Goal: Information Seeking & Learning: Stay updated

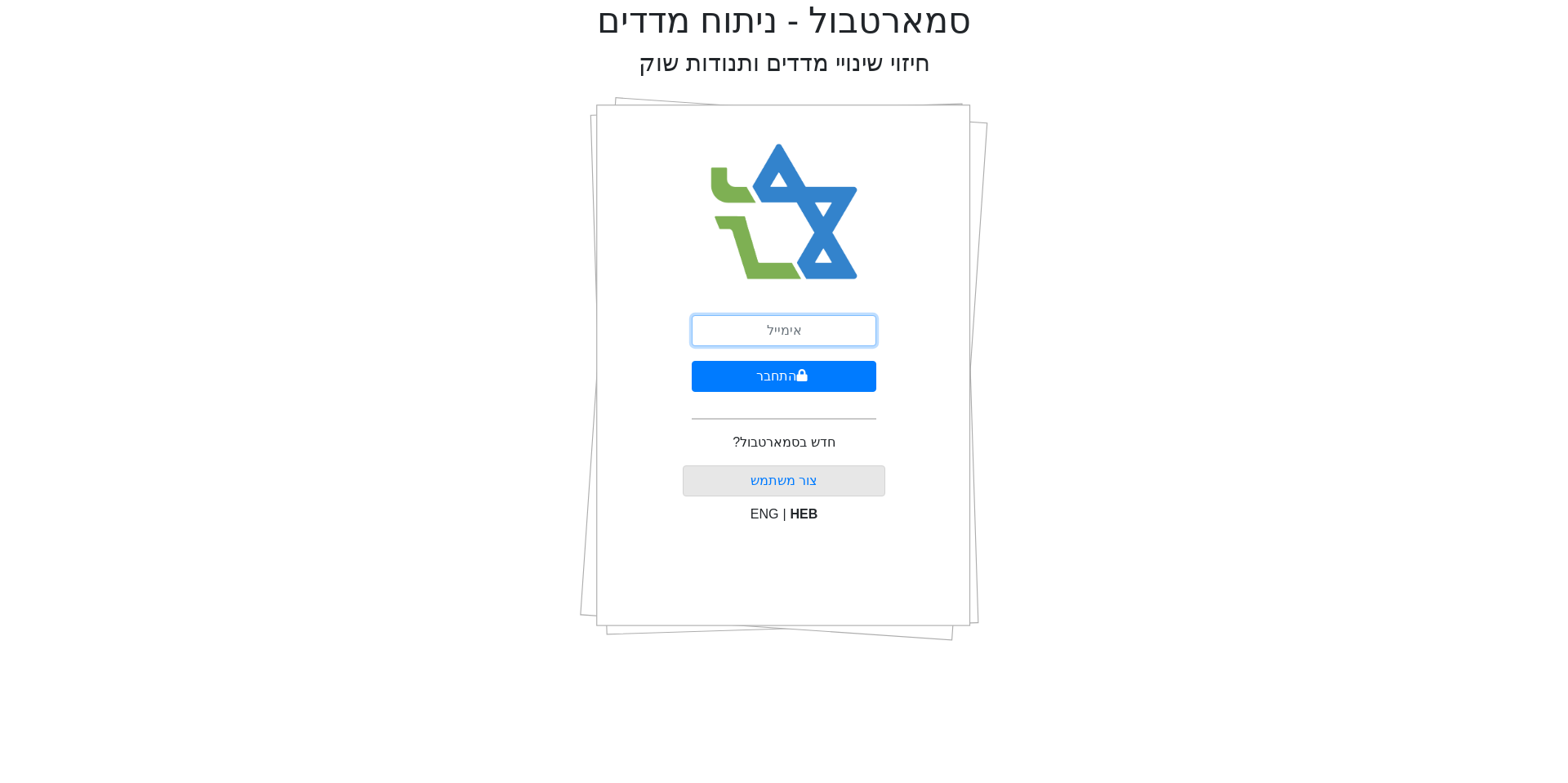
click at [827, 342] on input "email" at bounding box center [784, 330] width 185 height 31
type input "[EMAIL_ADDRESS][DOMAIN_NAME]"
click at [745, 380] on button "התחבר" at bounding box center [784, 376] width 185 height 31
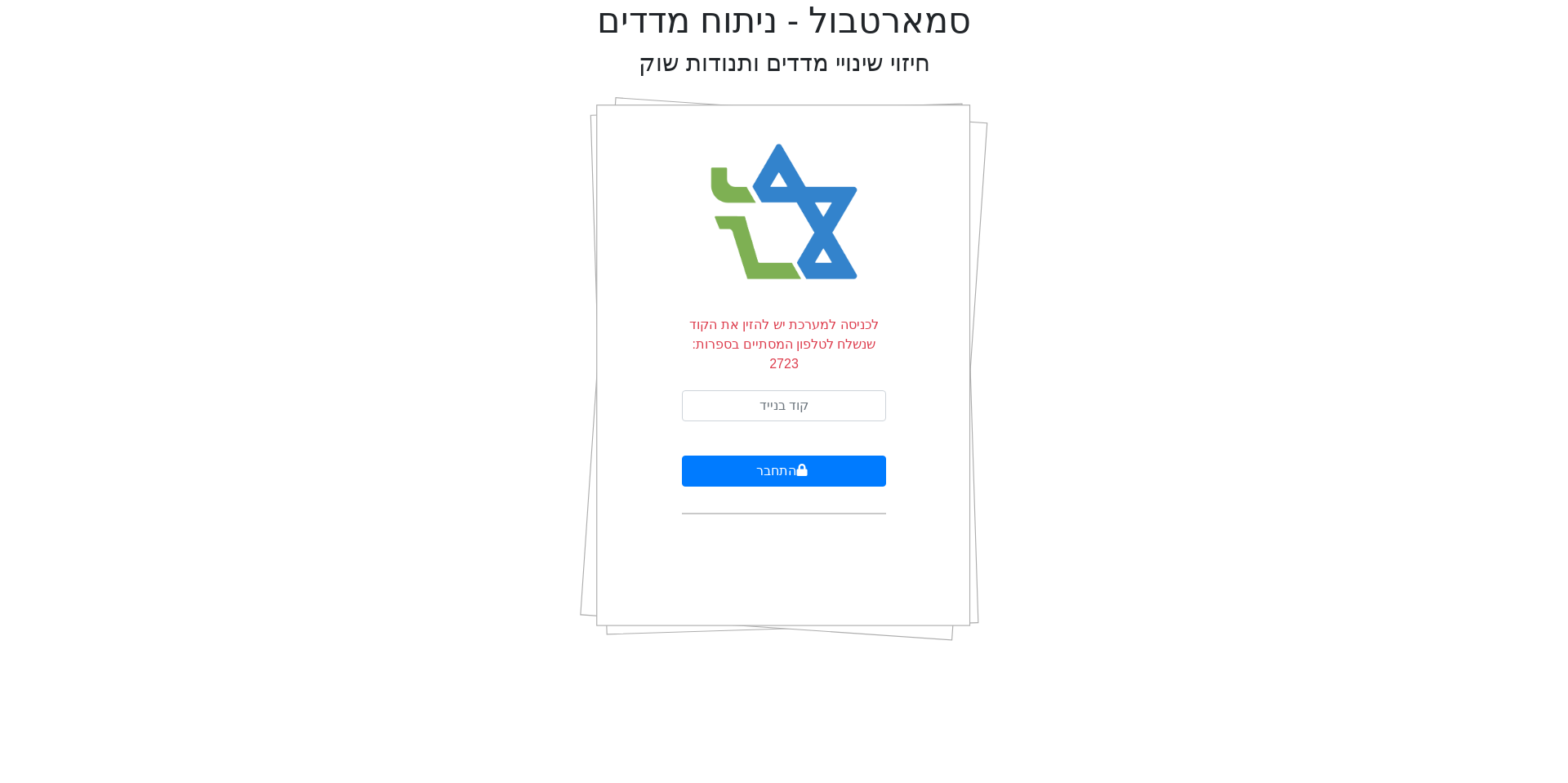
click at [788, 361] on form "לכניסה למערכת יש להזין את הקוד שנשלח לטלפון המסתיים בספרות: 2723 התחבר" at bounding box center [784, 414] width 204 height 199
drag, startPoint x: 794, startPoint y: 375, endPoint x: 794, endPoint y: 366, distance: 9.0
click at [794, 391] on input "text" at bounding box center [784, 406] width 204 height 31
type input "016549"
click at [780, 455] on button "התחבר" at bounding box center [784, 471] width 204 height 31
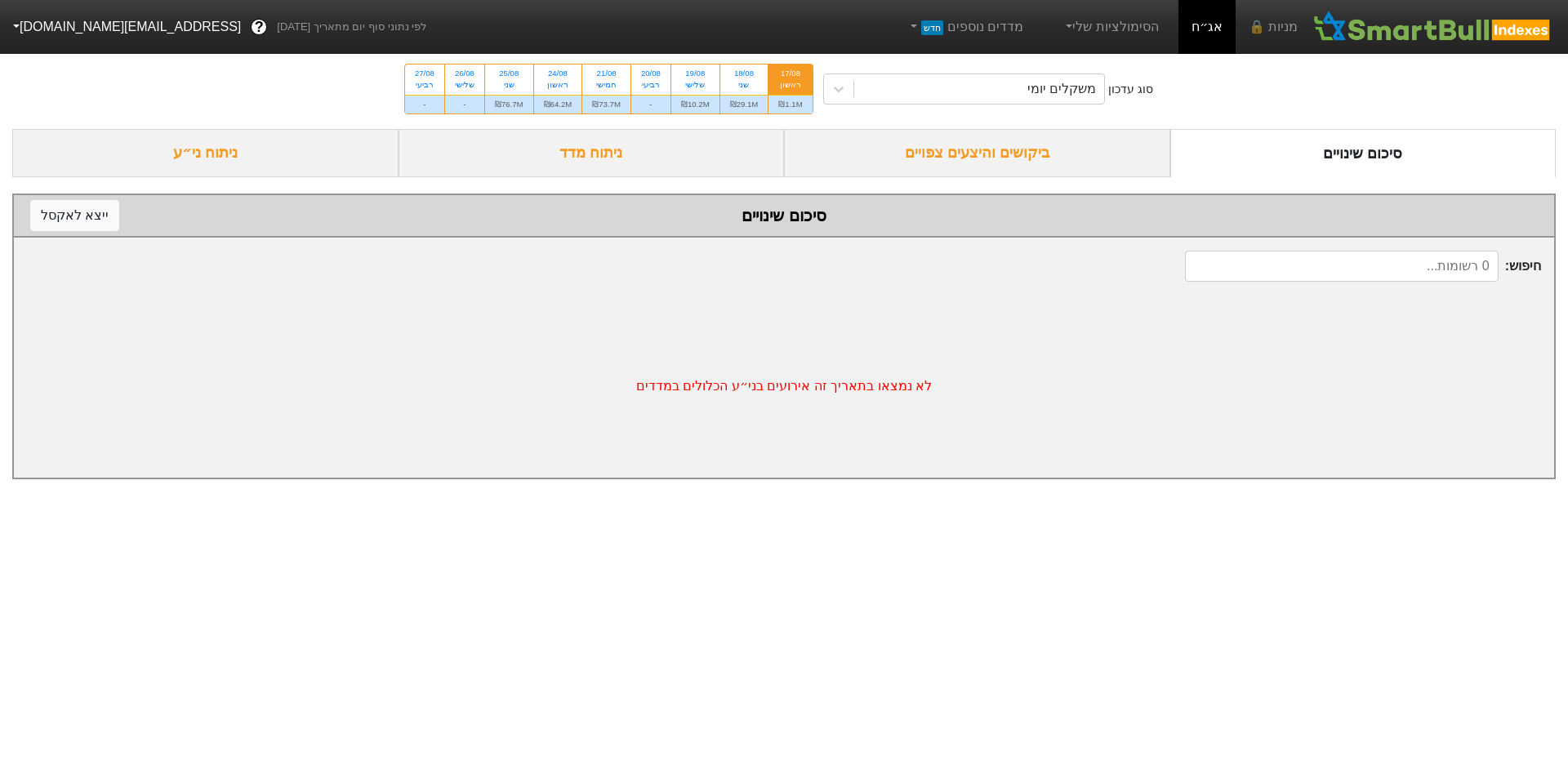
click at [996, 142] on div "ביקושים והיצעים צפויים" at bounding box center [977, 153] width 386 height 49
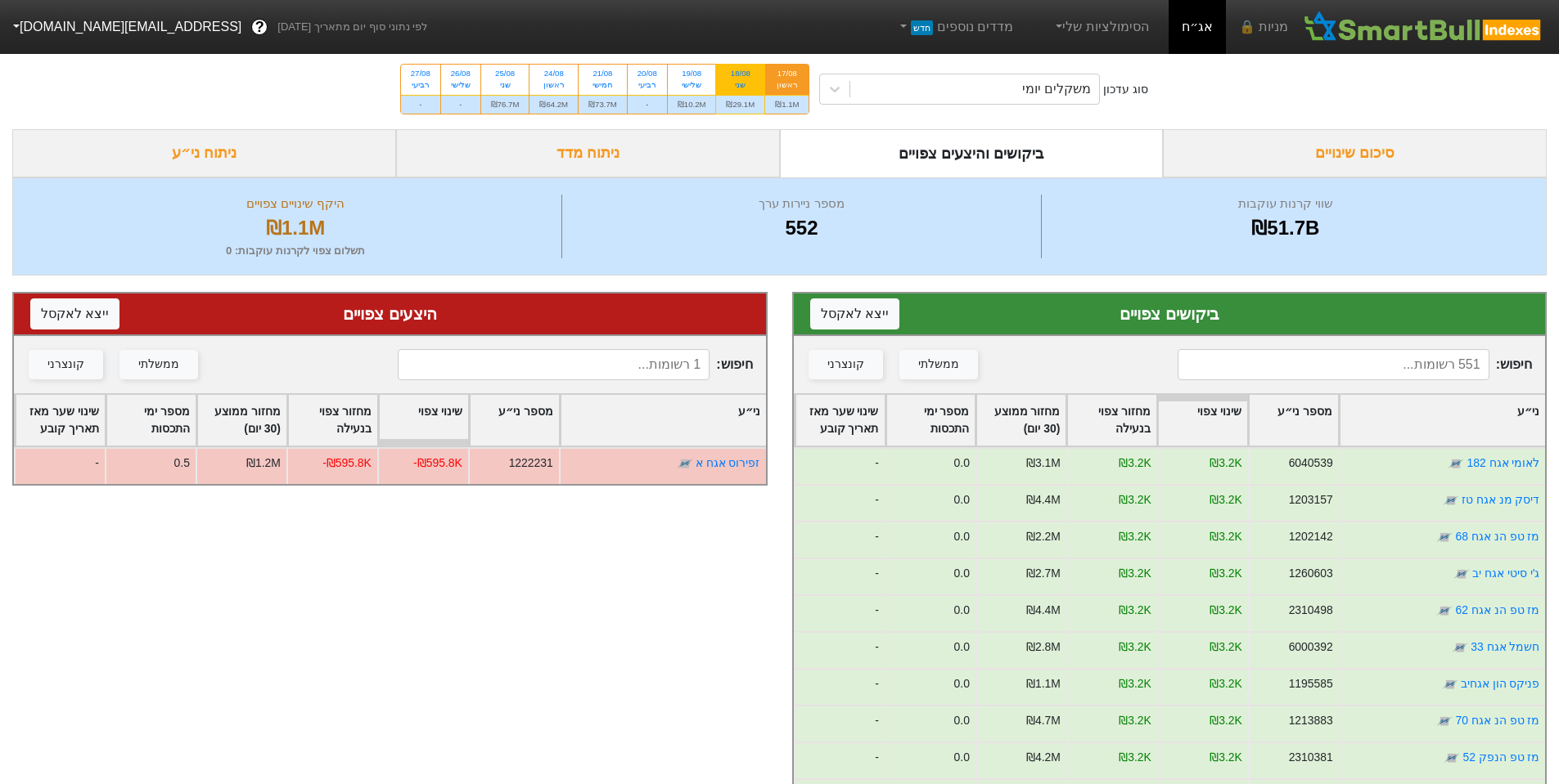
click at [743, 93] on div "18/08 שני" at bounding box center [740, 79] width 49 height 30
click at [740, 75] on input "18/08 שני ₪29.1M" at bounding box center [735, 70] width 11 height 11
radio input "true"
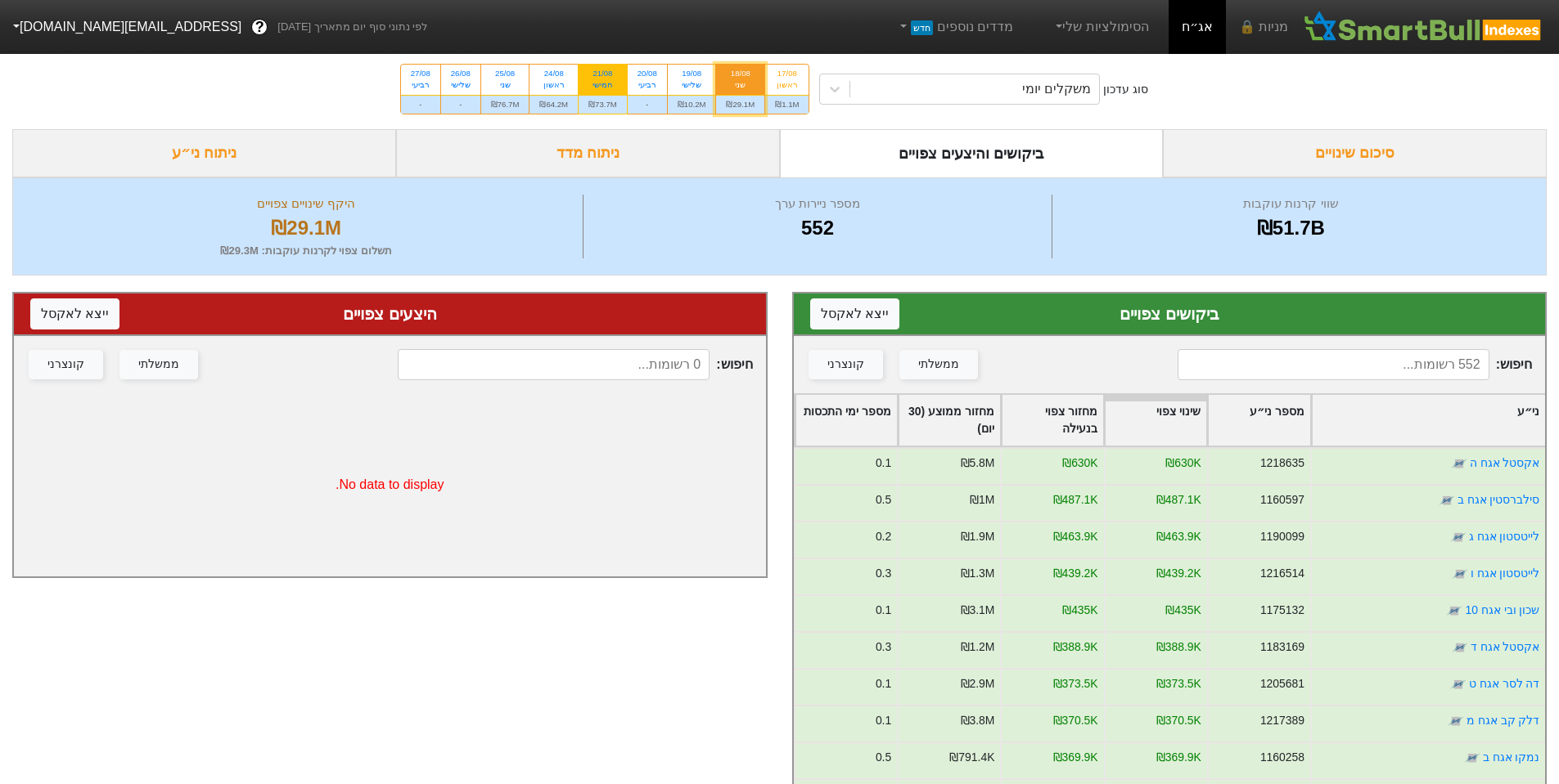
click at [621, 91] on div "21/08 חמישי" at bounding box center [603, 79] width 49 height 30
click at [602, 75] on input "21/08 חמישי ₪73.7M" at bounding box center [597, 70] width 11 height 11
radio input "true"
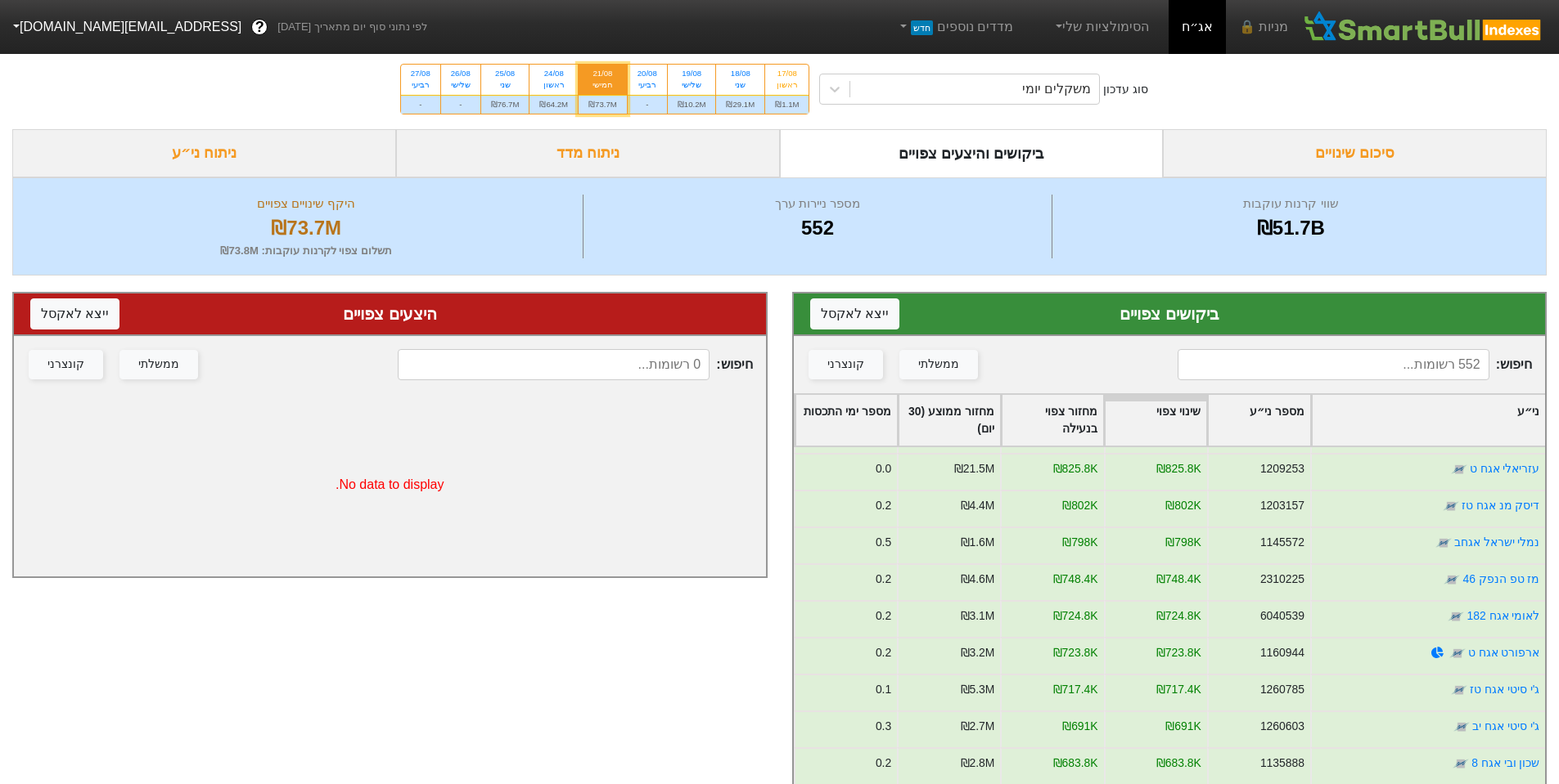
scroll to position [981, 0]
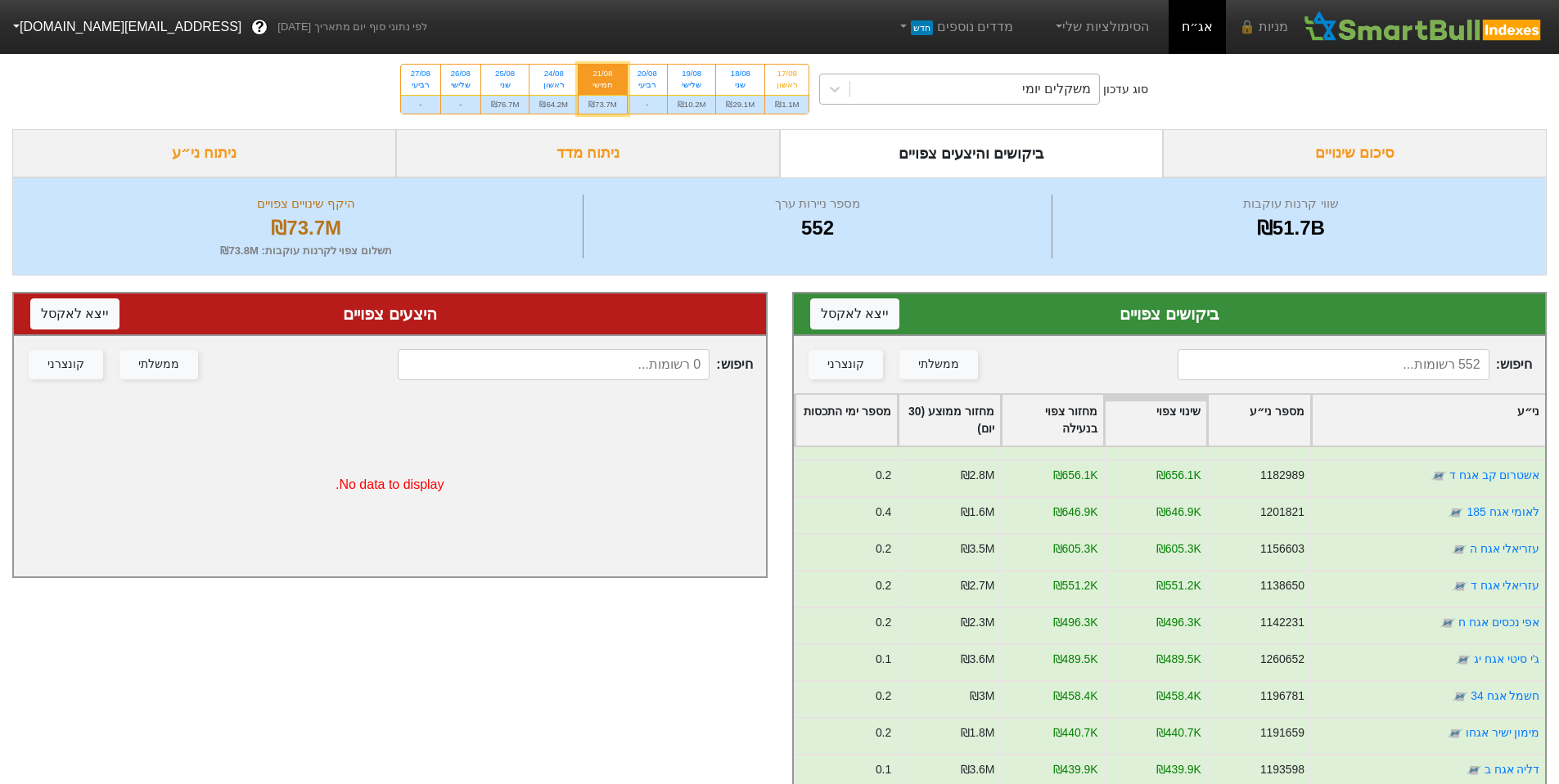
click at [1039, 96] on div "משקלים יומי" at bounding box center [1056, 89] width 69 height 20
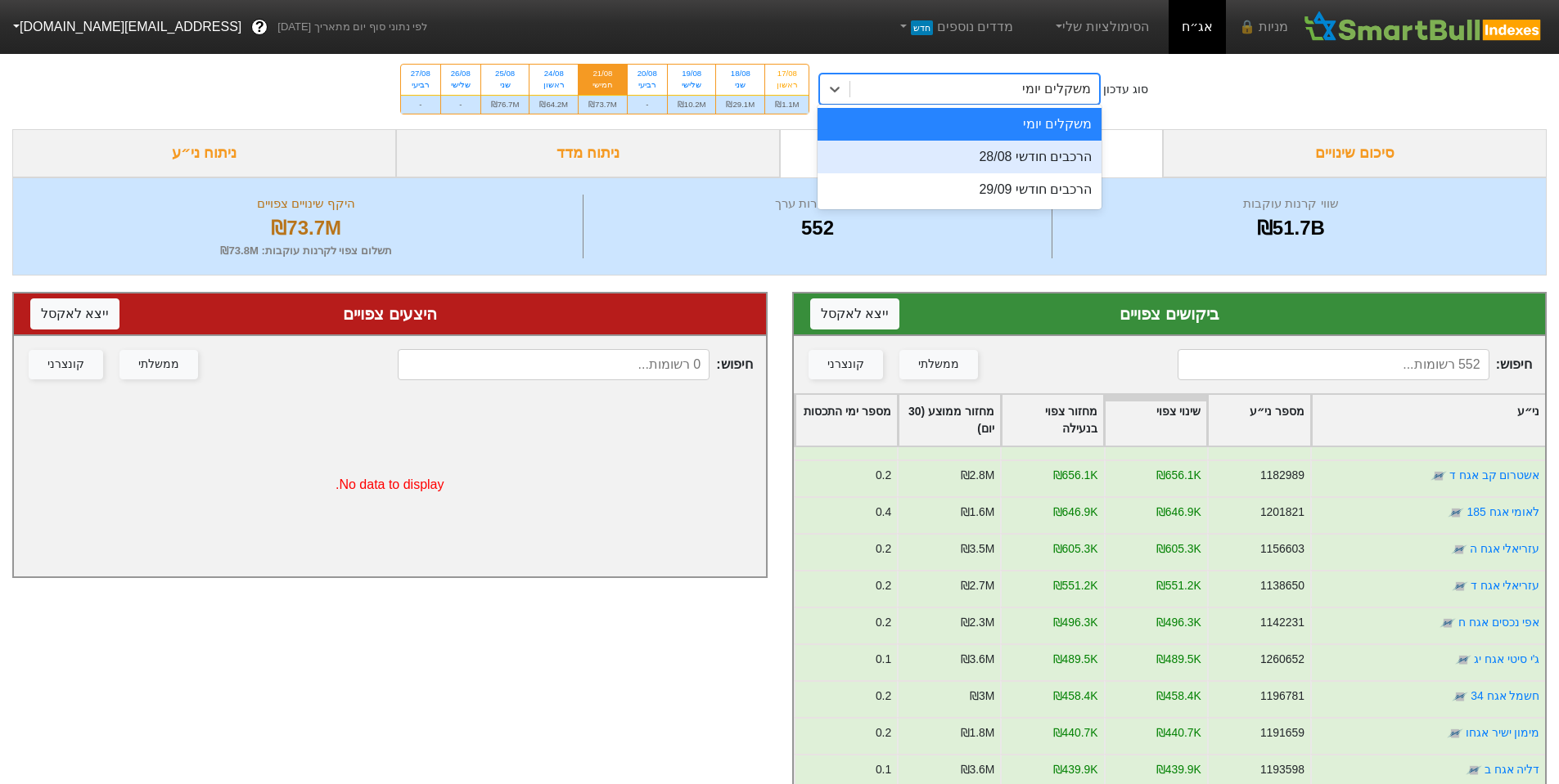
click at [1068, 157] on div "הרכבים חודשי 28/08" at bounding box center [959, 157] width 284 height 32
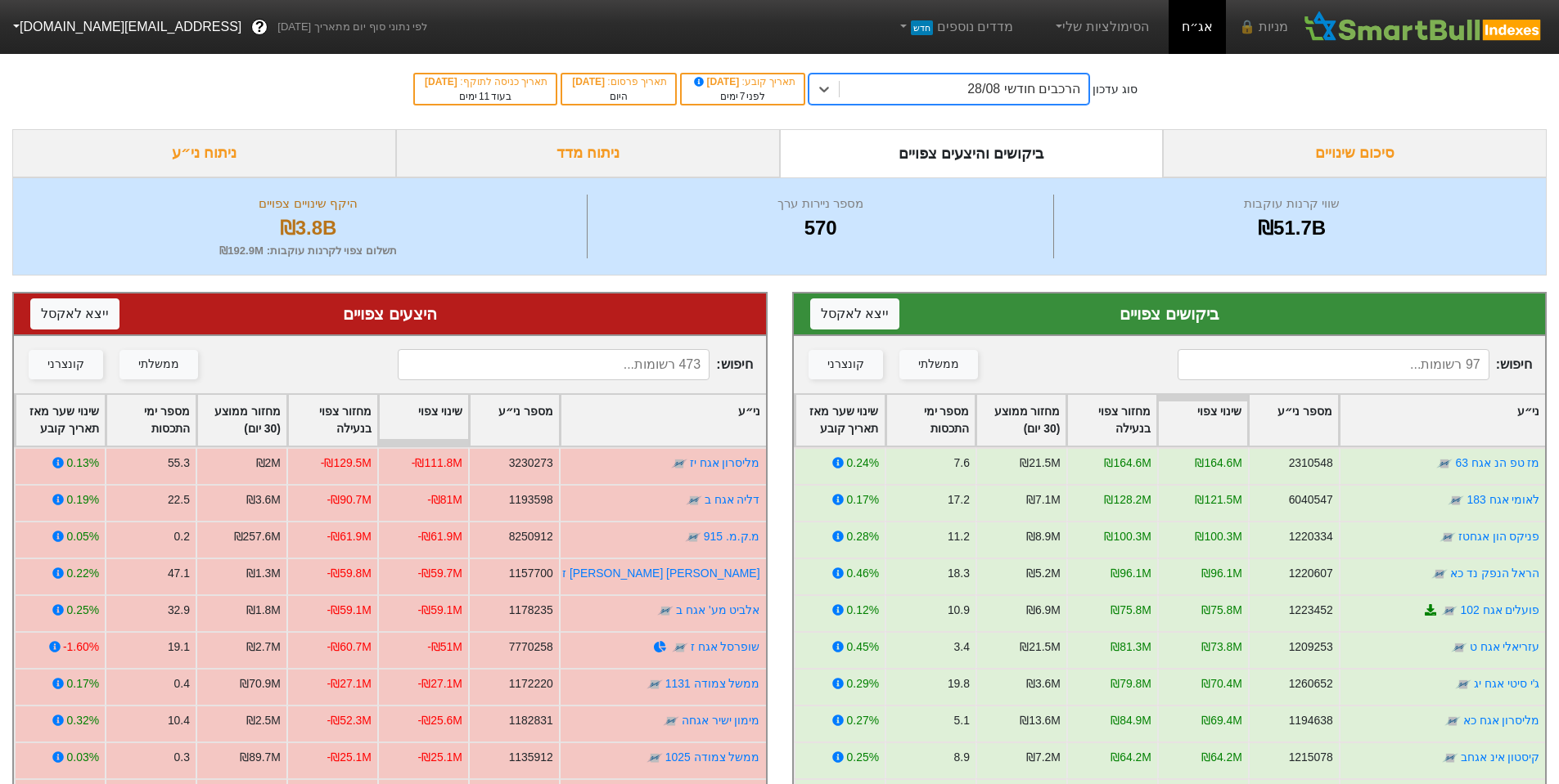
click at [1240, 340] on div "חיפוש : ממשלתי קונצרני" at bounding box center [1169, 365] width 752 height 58
click at [1254, 360] on input at bounding box center [1334, 364] width 312 height 31
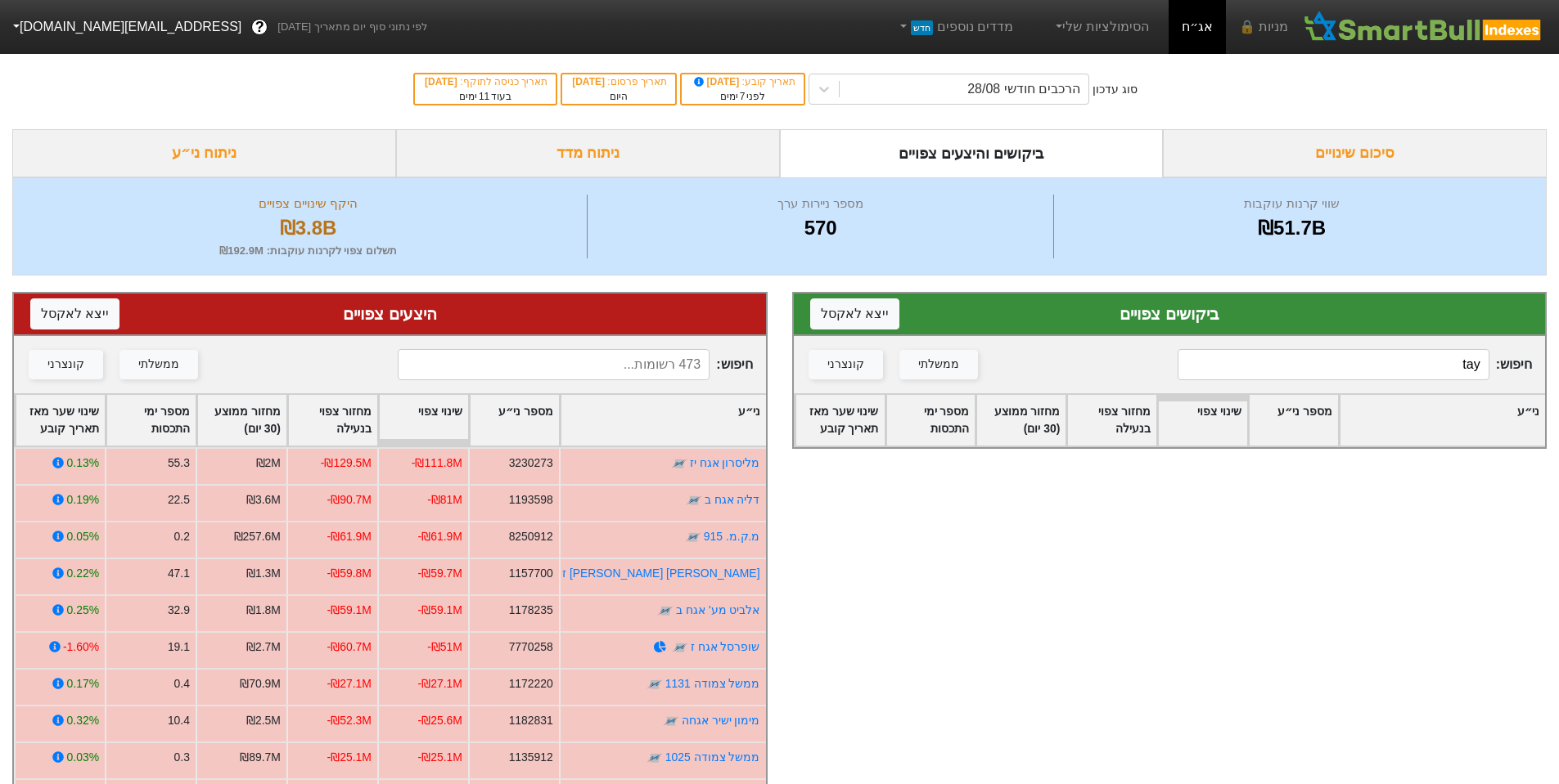
drag, startPoint x: 1413, startPoint y: 369, endPoint x: 1570, endPoint y: 365, distance: 157.1
click at [1559, 365] on html "מניות 🔒 אג״ח הסימולציות שלי מדדים נוספים חדש לפי נתוני סוף יום מתאריך [DATE] ? …" at bounding box center [779, 519] width 1559 height 1038
drag, startPoint x: 1434, startPoint y: 367, endPoint x: 1570, endPoint y: 377, distance: 136.4
click at [1559, 377] on html "מניות 🔒 אג״ח הסימולציות שלי מדדים נוספים חדש לפי נתוני סוף יום מתאריך [DATE] ? …" at bounding box center [779, 519] width 1559 height 1038
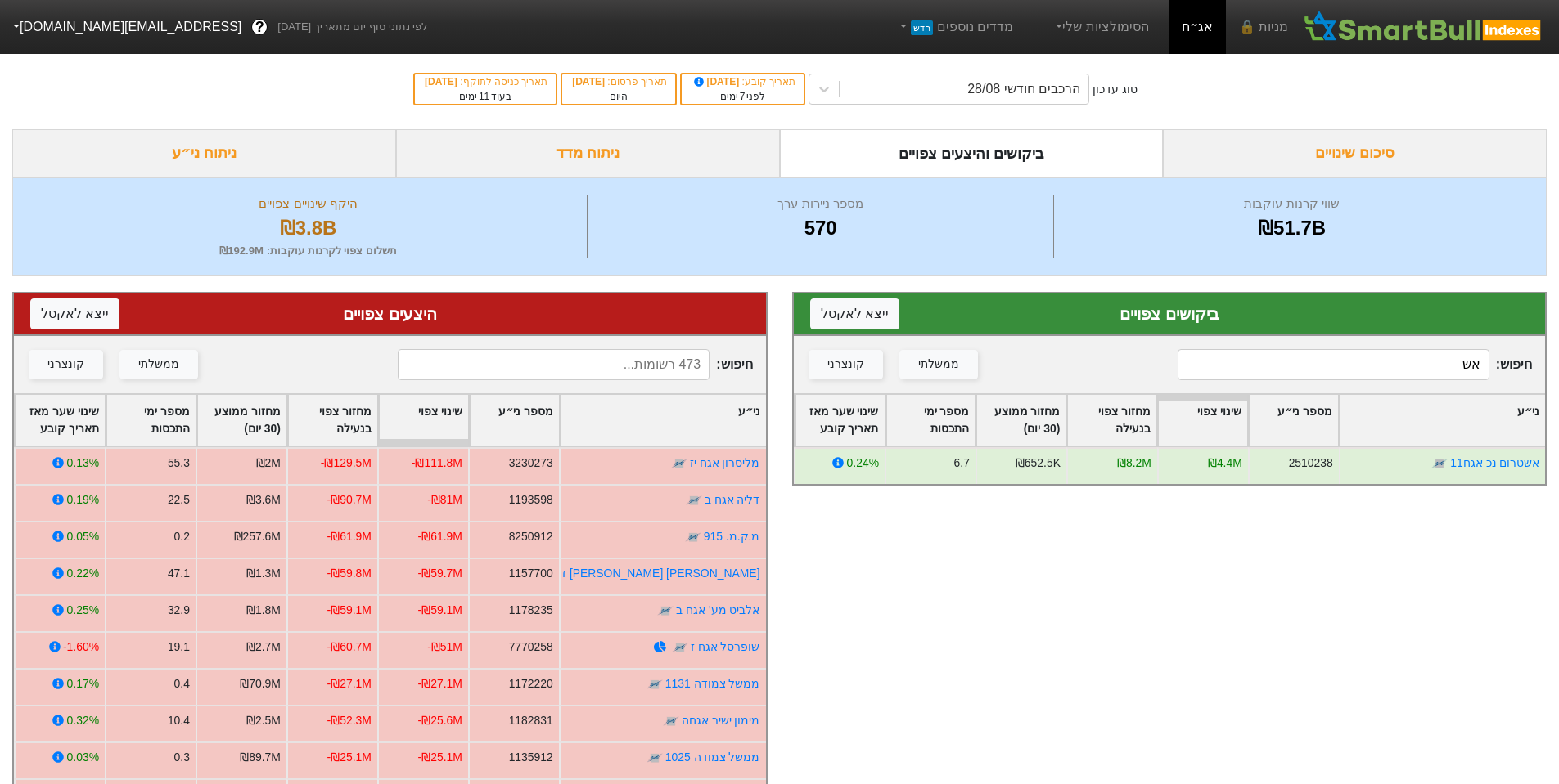
type input "א"
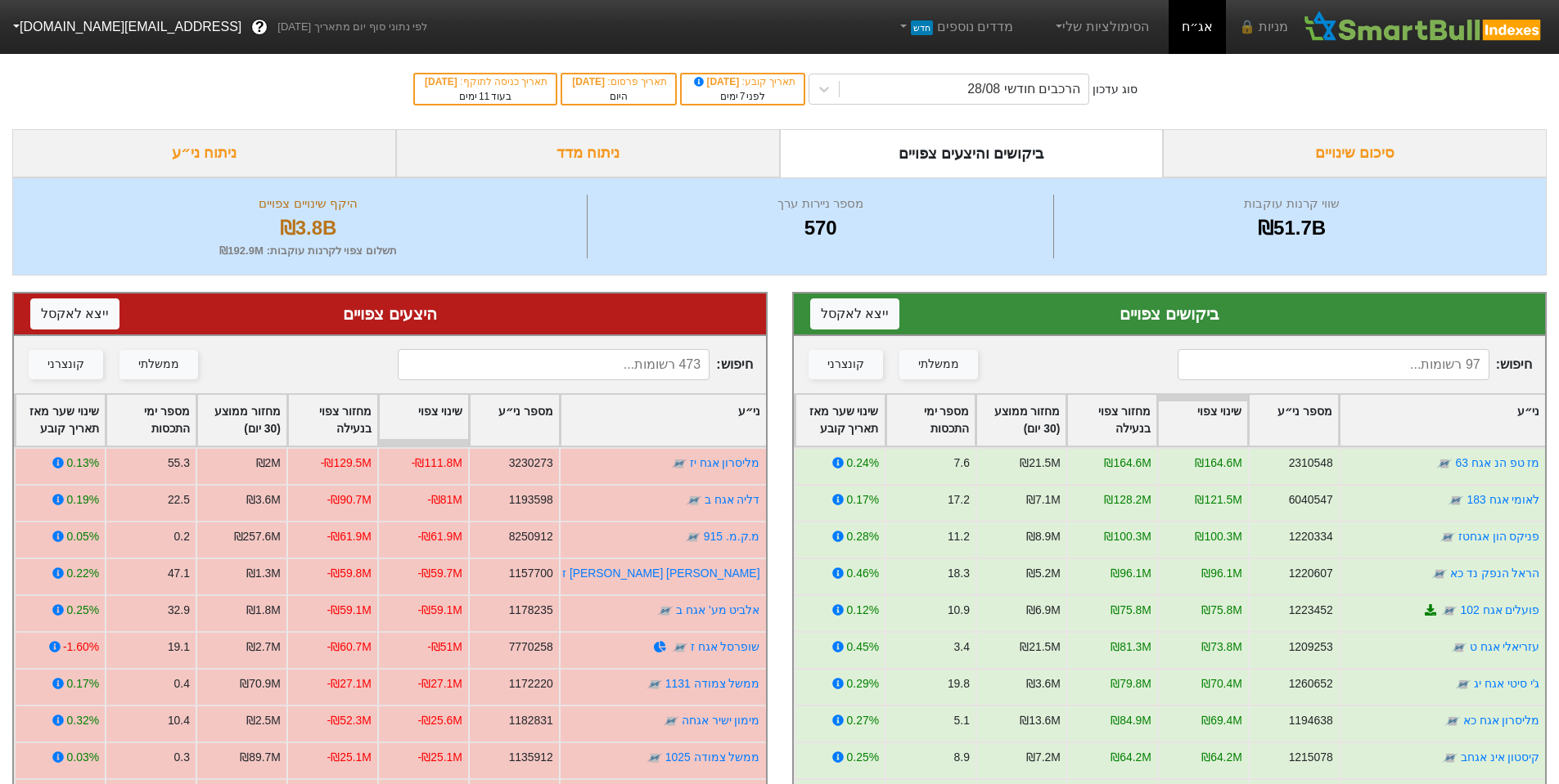
click at [646, 365] on input at bounding box center [554, 364] width 312 height 31
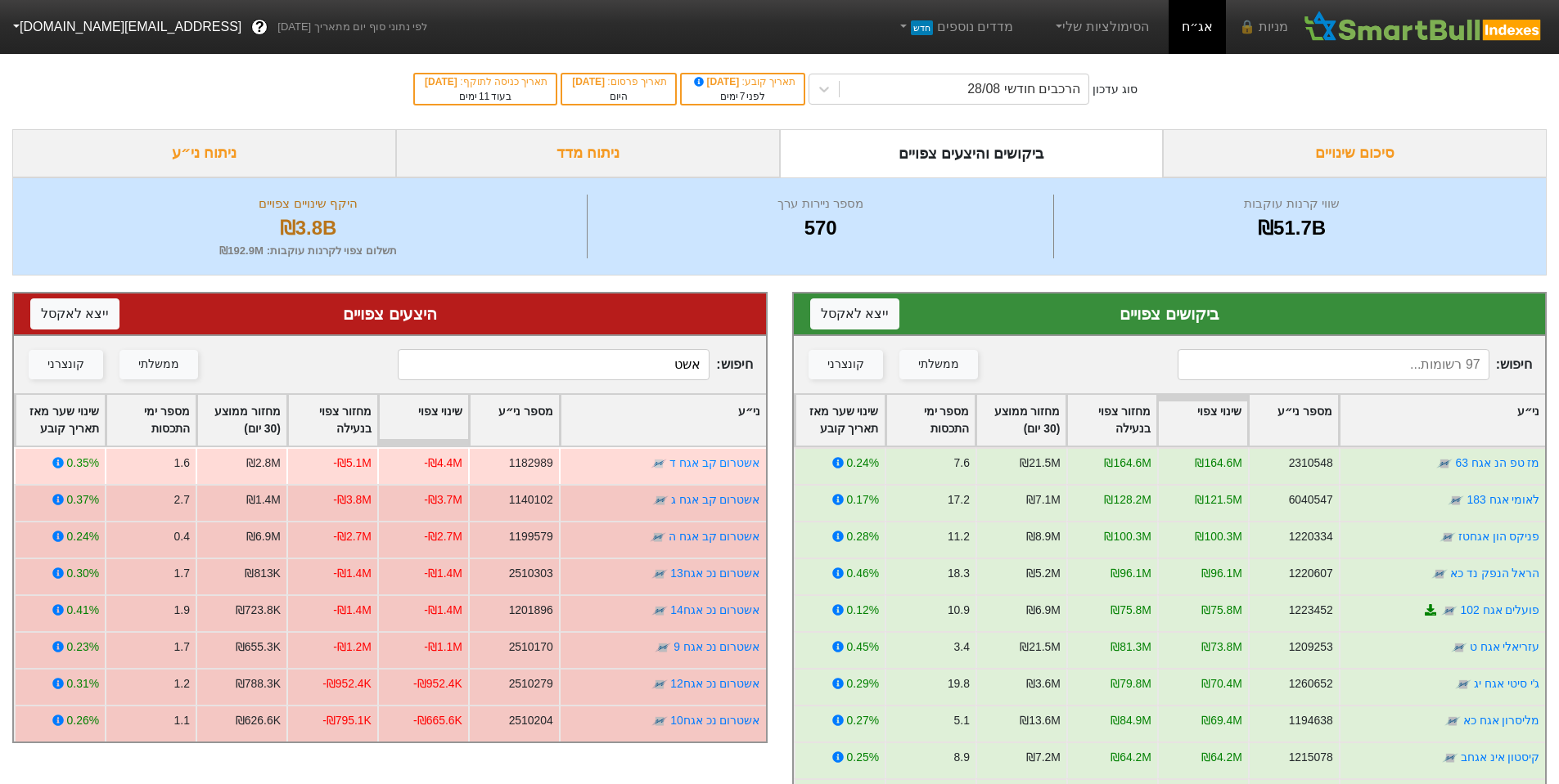
type input "אשט"
